Goal: Task Accomplishment & Management: Manage account settings

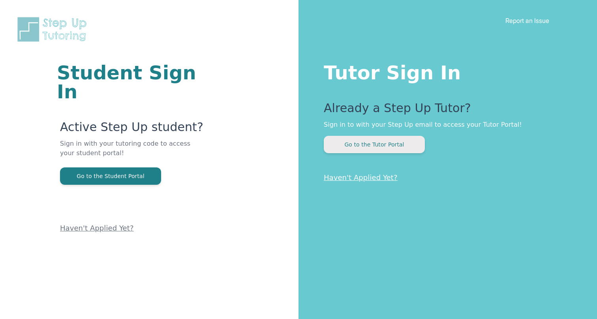
click at [406, 141] on button "Go to the Tutor Portal" at bounding box center [374, 144] width 101 height 17
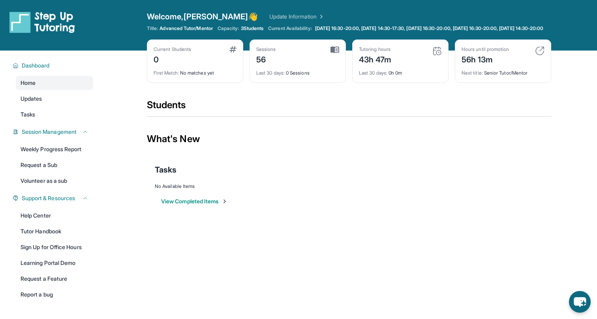
click at [269, 18] on link "Update Information" at bounding box center [296, 17] width 55 height 8
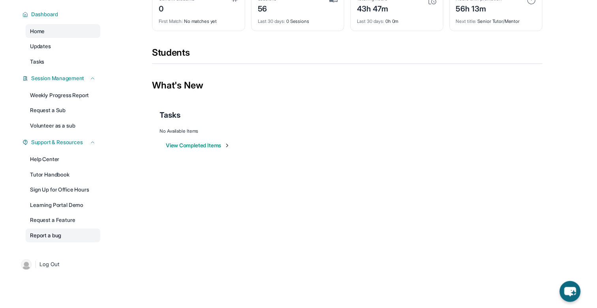
scroll to position [57, 0]
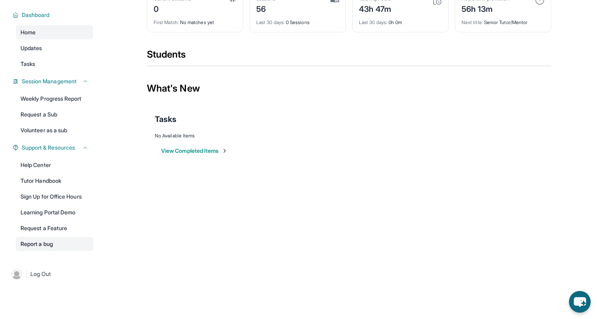
click at [47, 247] on link "Report a bug" at bounding box center [54, 244] width 77 height 14
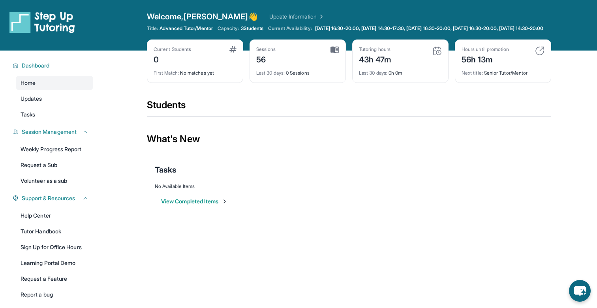
scroll to position [0, 0]
click at [316, 19] on img at bounding box center [320, 17] width 8 height 8
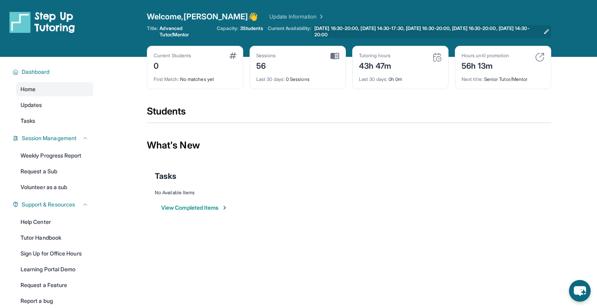
click at [348, 30] on span "[DATE] 16:30-20:00, [DATE] 14:30-17:30, [DATE] 16:30-20:00, [DATE] 16:30-20:00,…" at bounding box center [427, 31] width 226 height 13
click at [537, 34] on span "[DATE] 16:30-20:00, [DATE] 14:30-17:30, [DATE] 16:30-20:00, [DATE] 16:30-20:00,…" at bounding box center [427, 31] width 226 height 13
